Goal: Check status: Check status

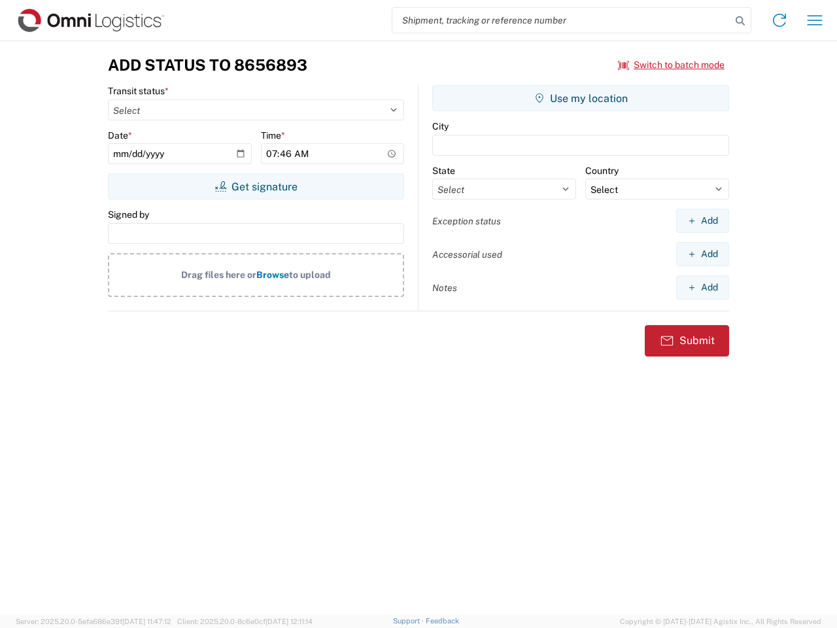
click at [562, 20] on input "search" at bounding box center [562, 20] width 339 height 25
click at [741, 21] on icon at bounding box center [740, 21] width 18 height 18
click at [780, 20] on icon at bounding box center [779, 20] width 21 height 21
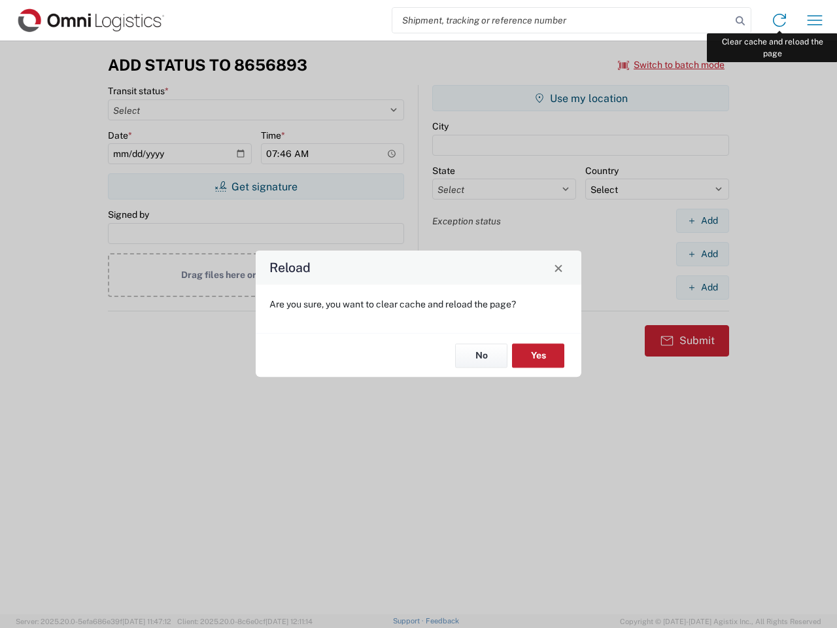
click at [815, 20] on div "Reload Are you sure, you want to clear cache and reload the page? No Yes" at bounding box center [418, 314] width 837 height 628
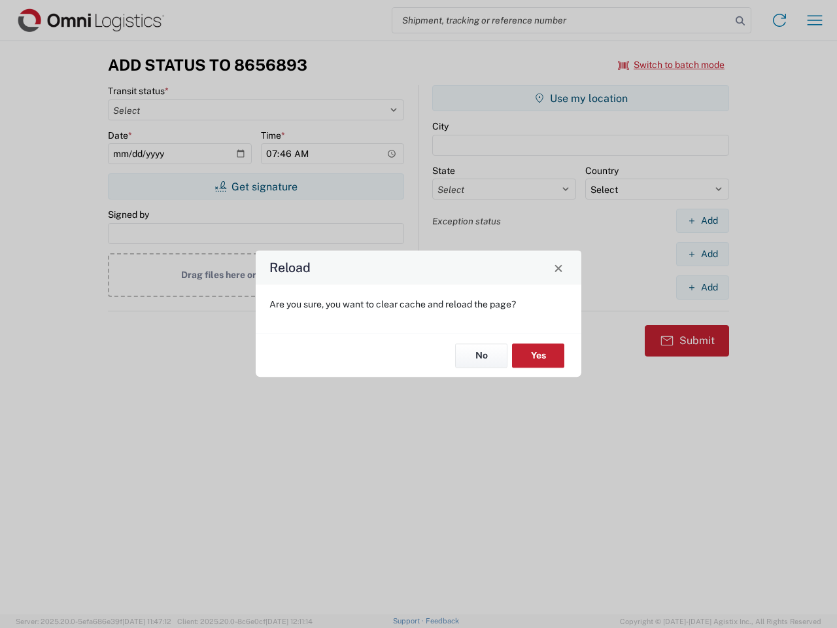
click at [672, 65] on div "Reload Are you sure, you want to clear cache and reload the page? No Yes" at bounding box center [418, 314] width 837 height 628
click at [256, 186] on div "Reload Are you sure, you want to clear cache and reload the page? No Yes" at bounding box center [418, 314] width 837 height 628
click at [581, 98] on div "Reload Are you sure, you want to clear cache and reload the page? No Yes" at bounding box center [418, 314] width 837 height 628
click at [703, 220] on div "Reload Are you sure, you want to clear cache and reload the page? No Yes" at bounding box center [418, 314] width 837 height 628
click at [703, 254] on div "Reload Are you sure, you want to clear cache and reload the page? No Yes" at bounding box center [418, 314] width 837 height 628
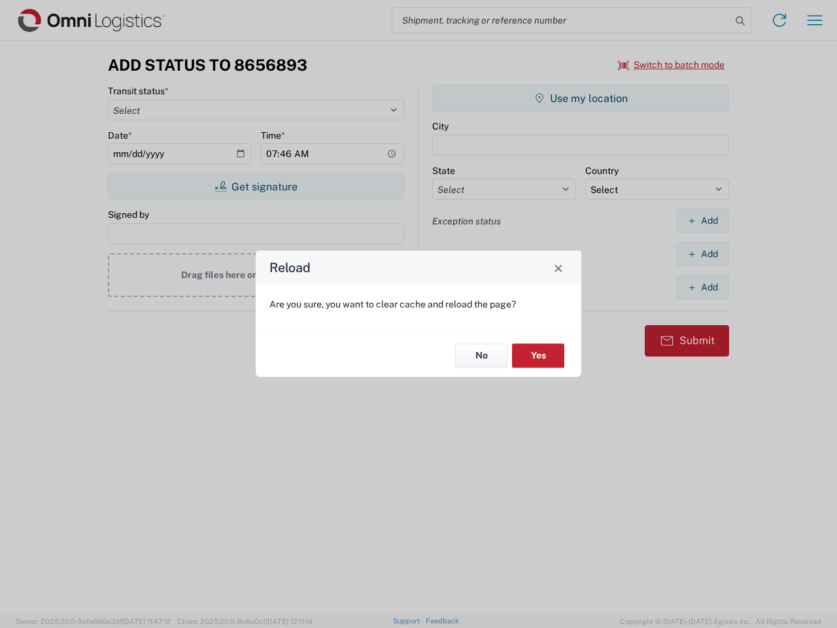
click at [703, 287] on div "Reload Are you sure, you want to clear cache and reload the page? No Yes" at bounding box center [418, 314] width 837 height 628
